Goal: Navigation & Orientation: Understand site structure

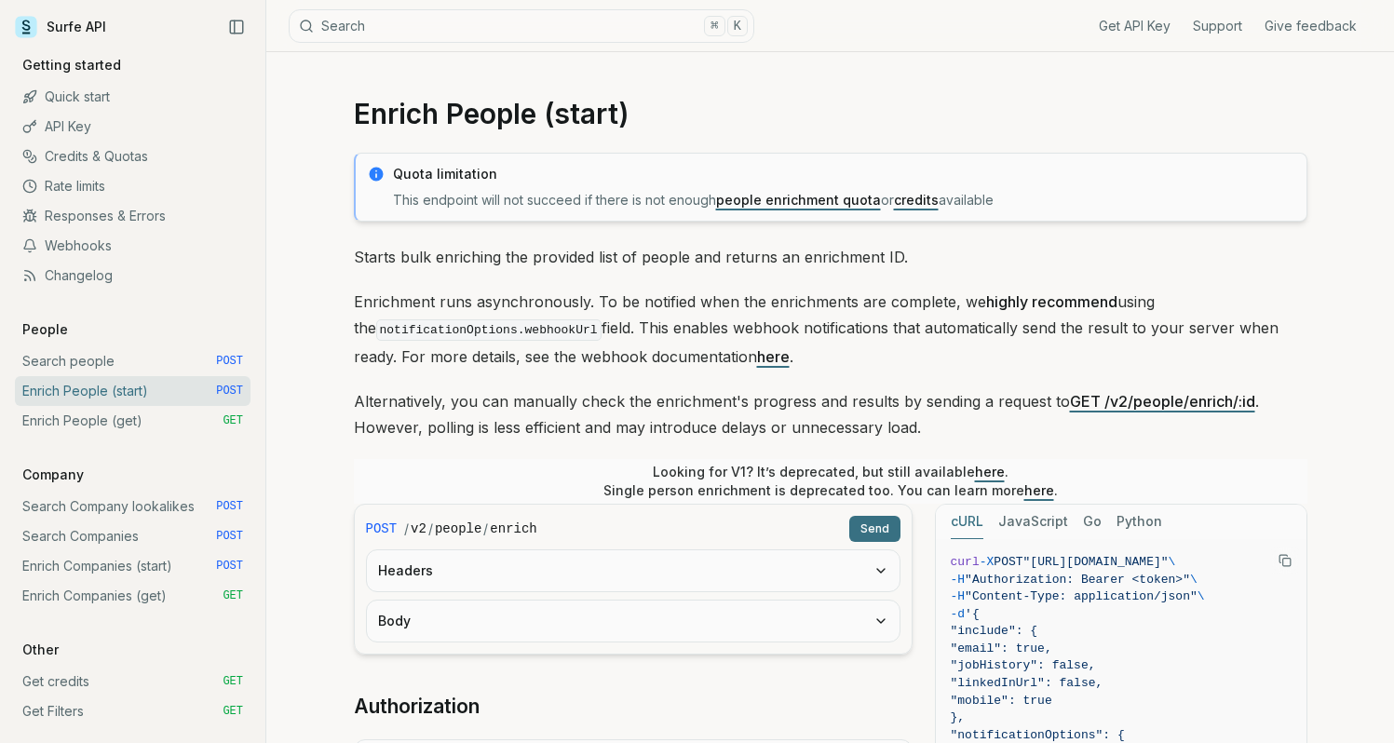
scroll to position [400, 0]
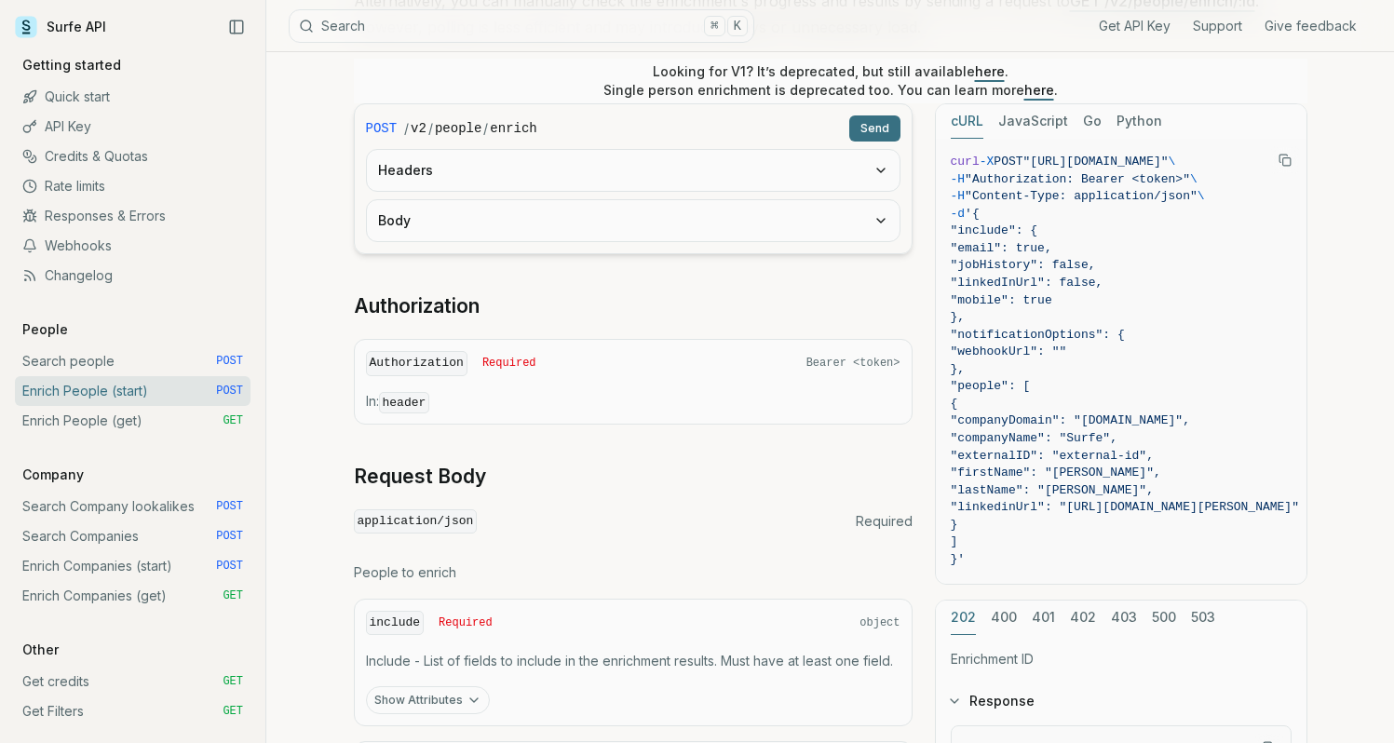
click at [86, 683] on link "Get credits GET" at bounding box center [133, 682] width 236 height 30
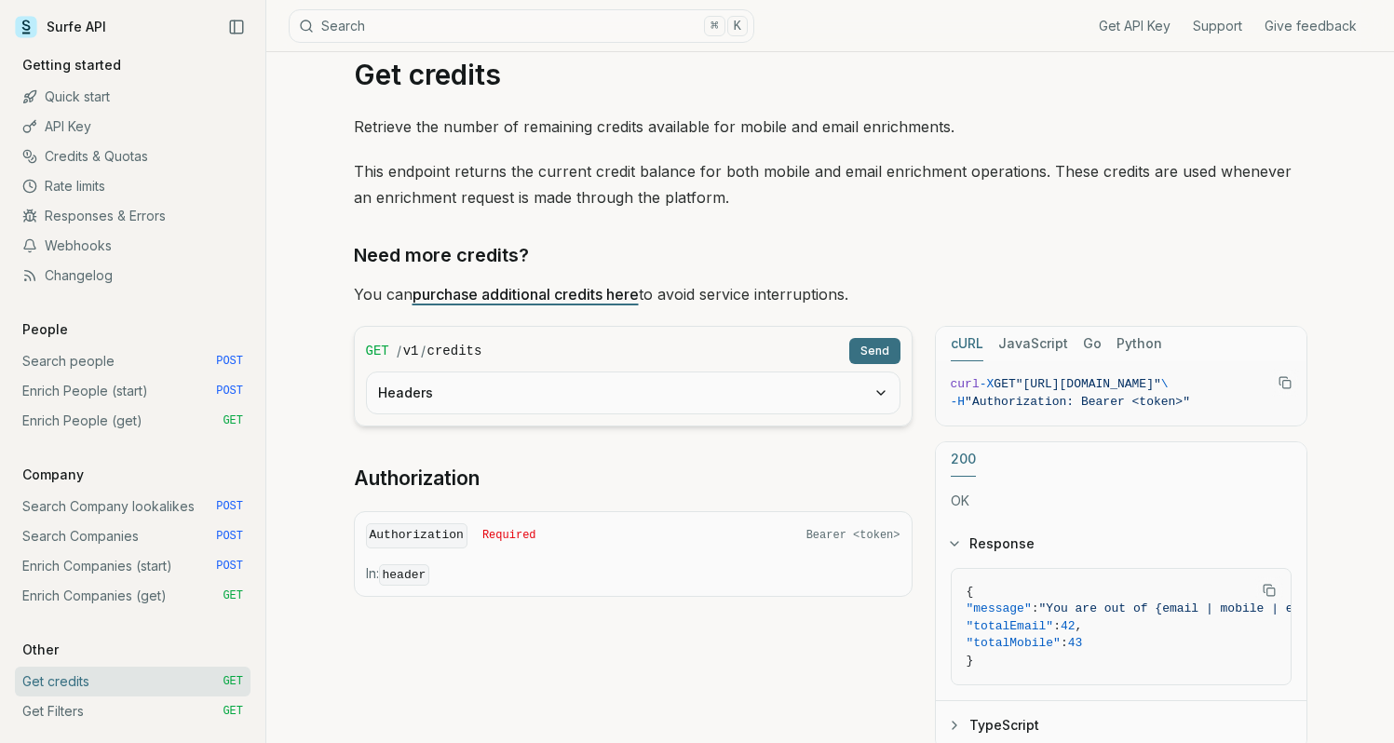
scroll to position [46, 0]
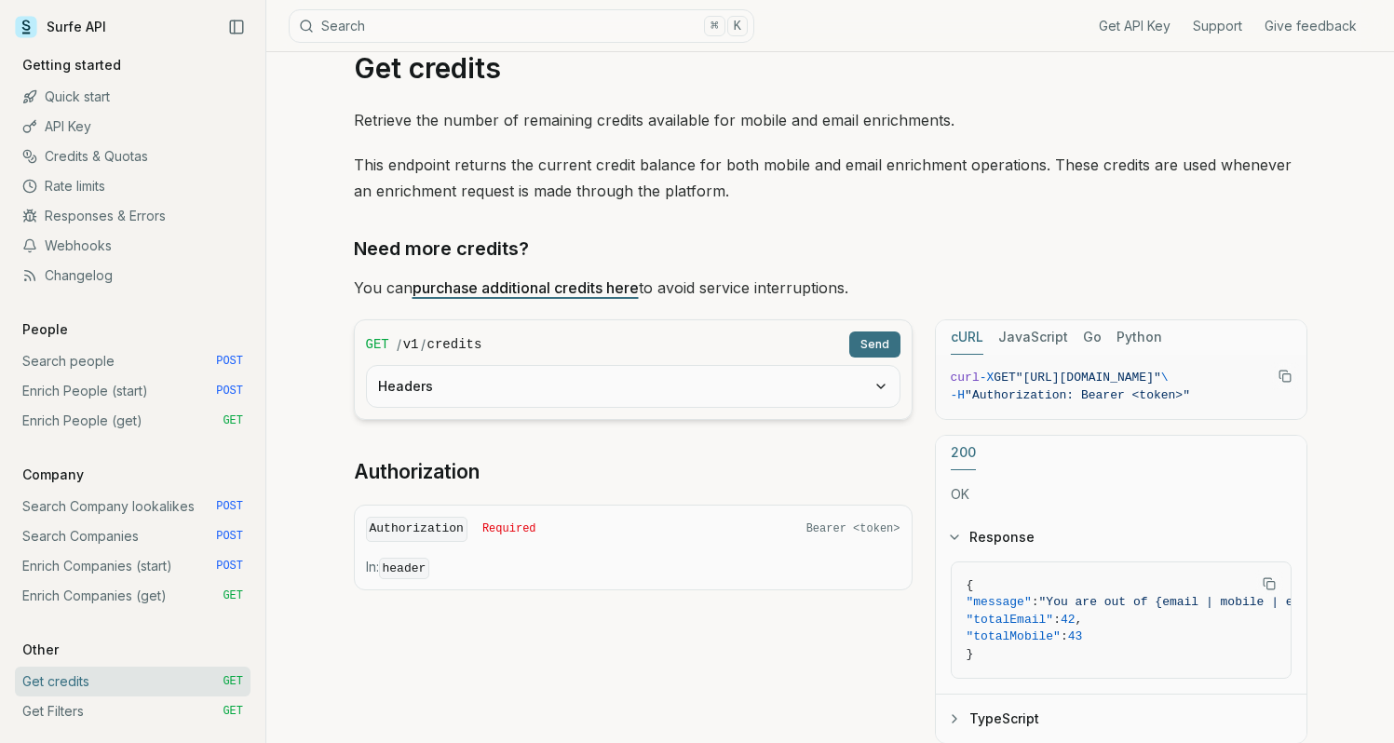
click at [77, 122] on link "API Key" at bounding box center [133, 127] width 236 height 30
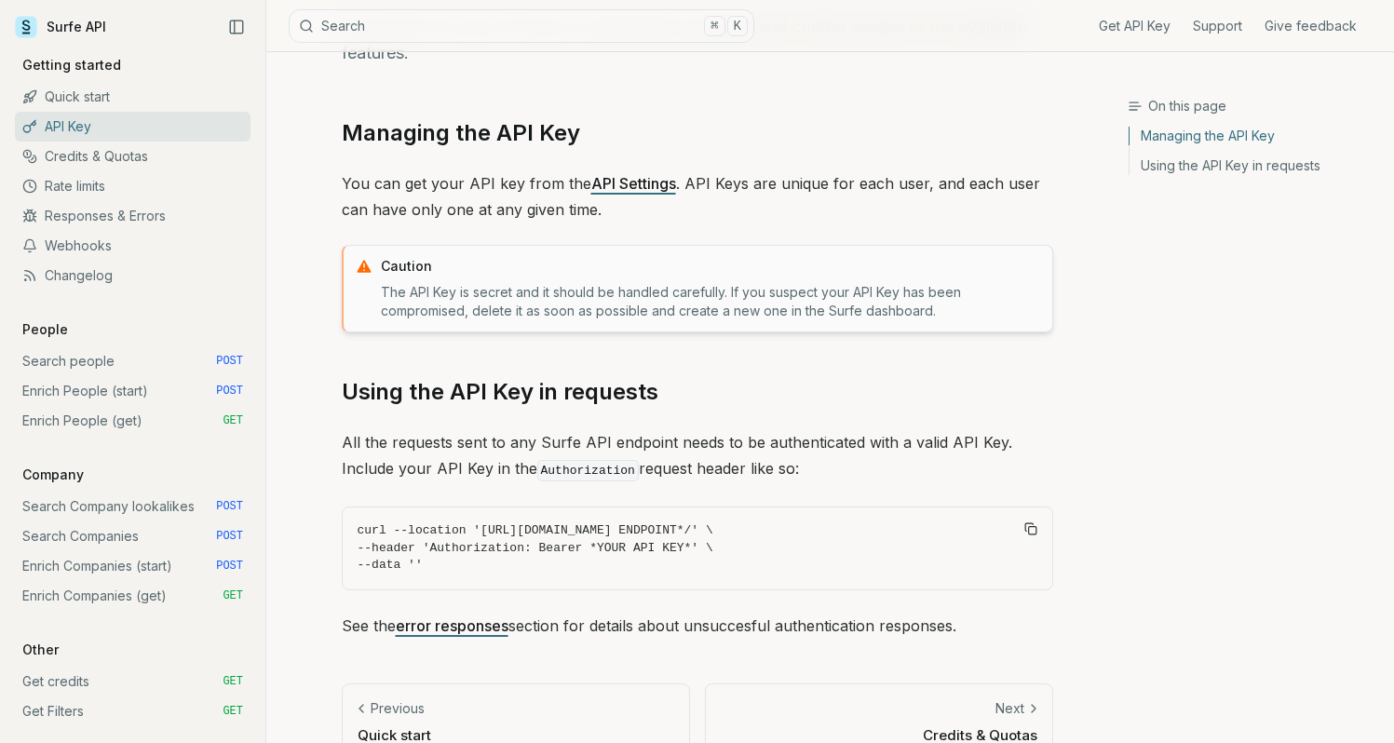
scroll to position [177, 0]
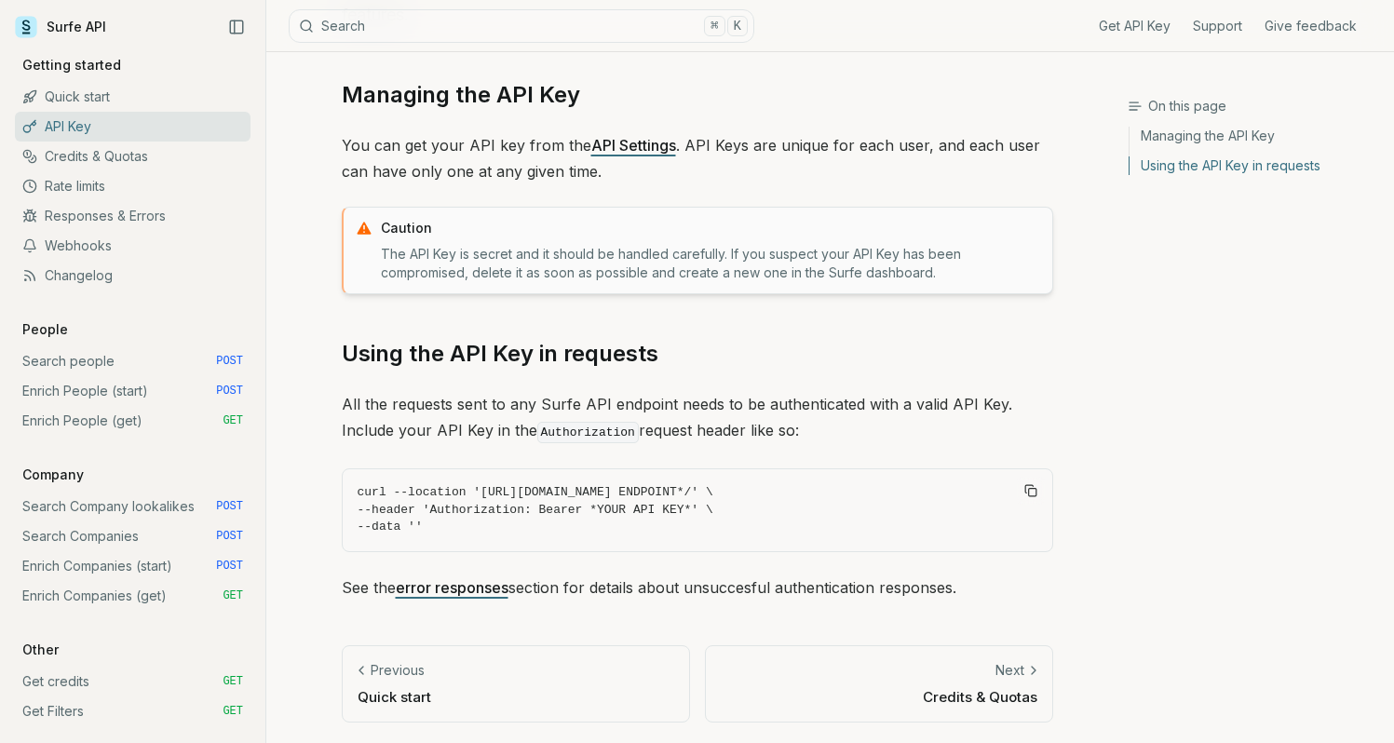
click at [61, 160] on link "Credits & Quotas" at bounding box center [133, 157] width 236 height 30
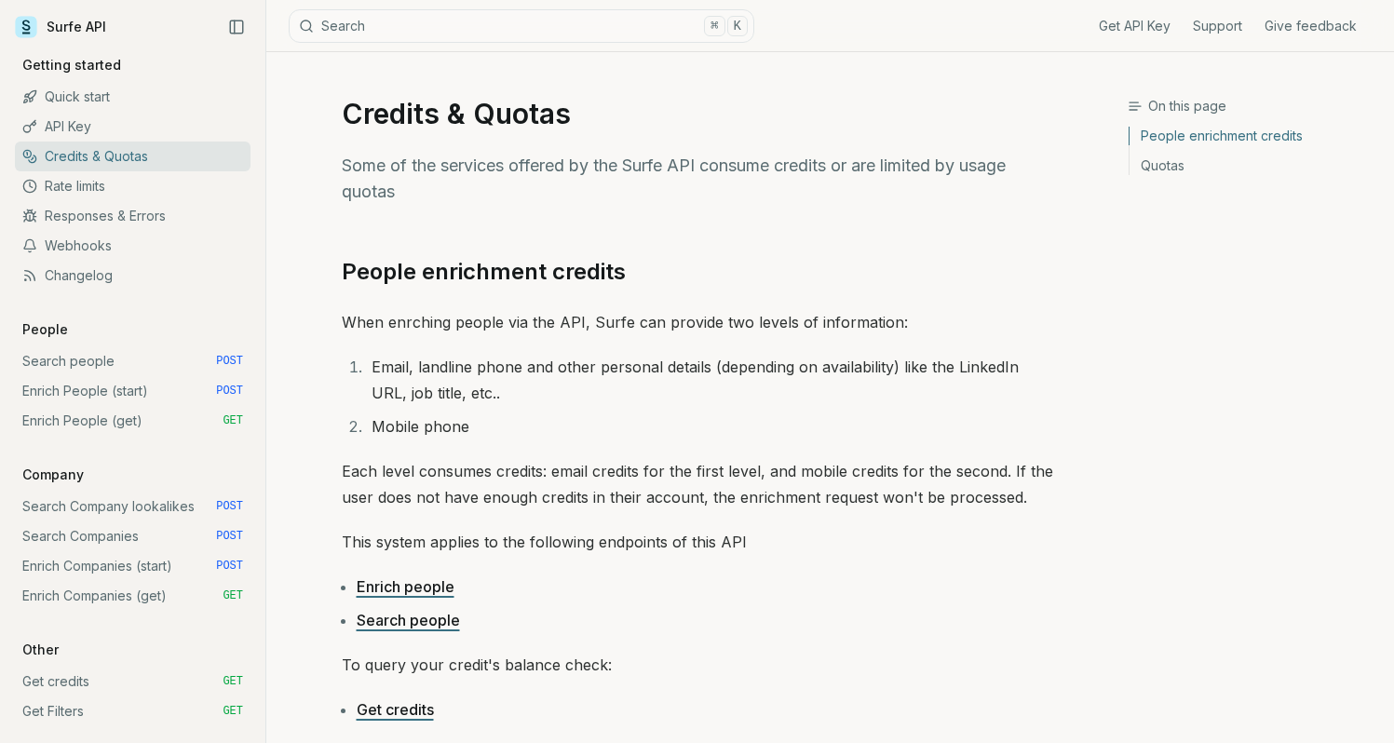
click at [72, 182] on link "Rate limits" at bounding box center [133, 186] width 236 height 30
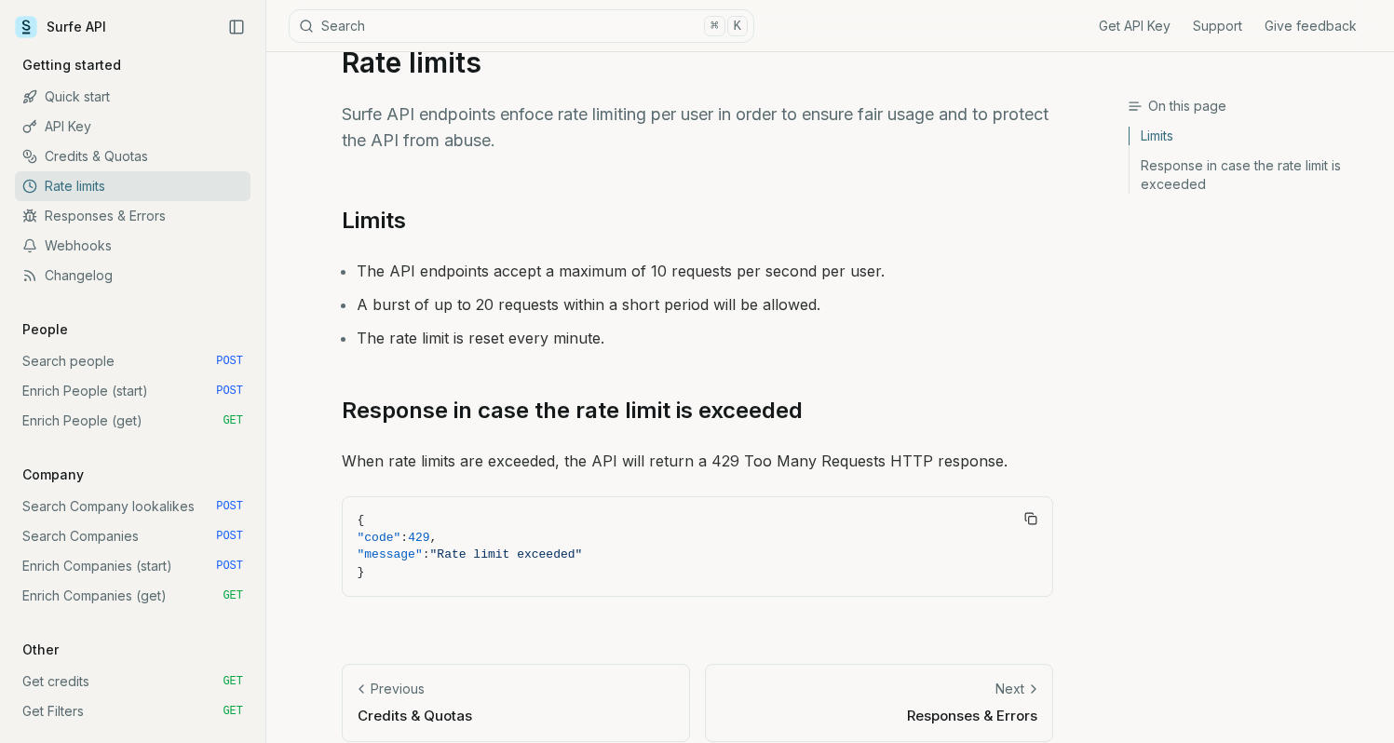
scroll to position [72, 0]
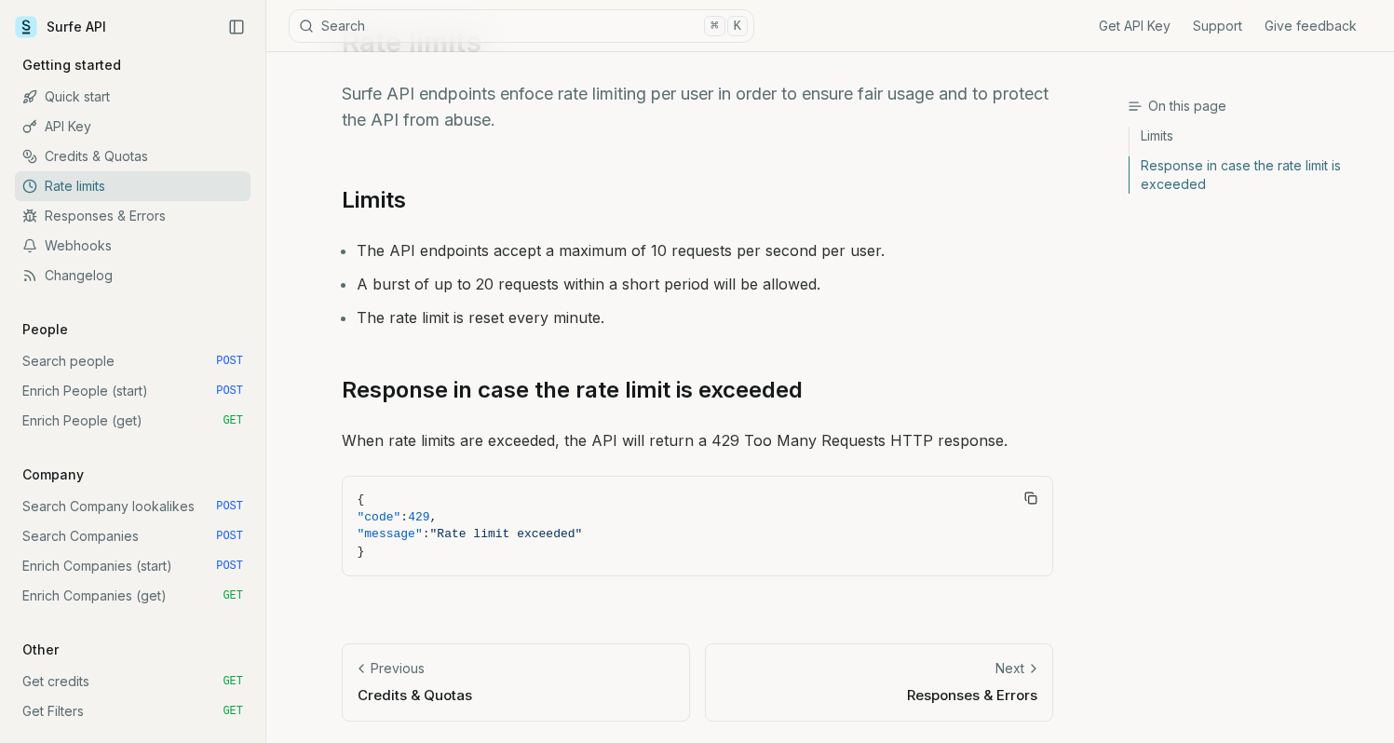
click at [128, 157] on link "Credits & Quotas" at bounding box center [133, 157] width 236 height 30
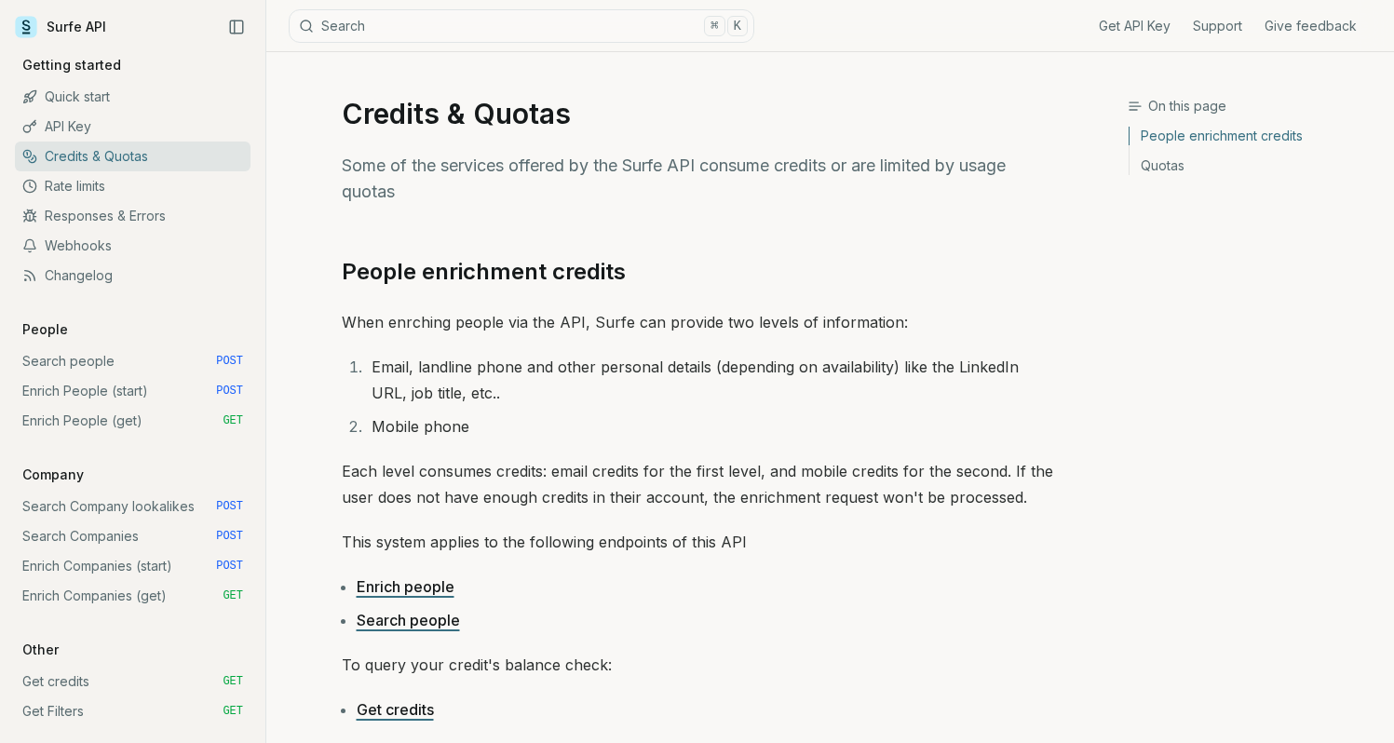
click at [53, 273] on link "Changelog" at bounding box center [133, 276] width 236 height 30
